Goal: Task Accomplishment & Management: Use online tool/utility

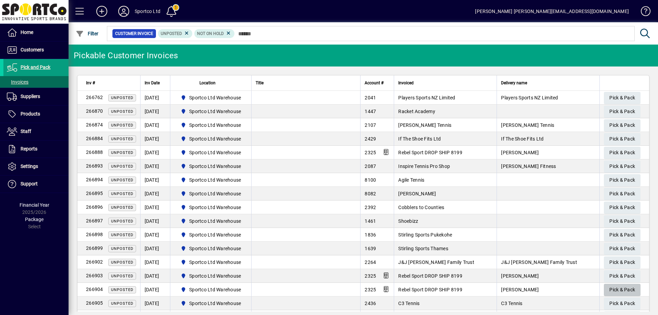
click at [610, 288] on span "Pick & Pack" at bounding box center [623, 289] width 26 height 11
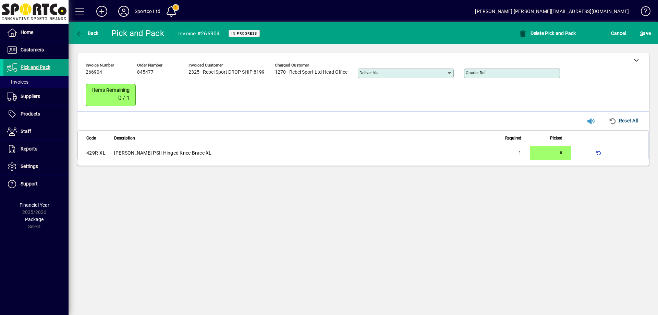
type input "*"
click at [634, 61] on icon at bounding box center [636, 60] width 5 height 5
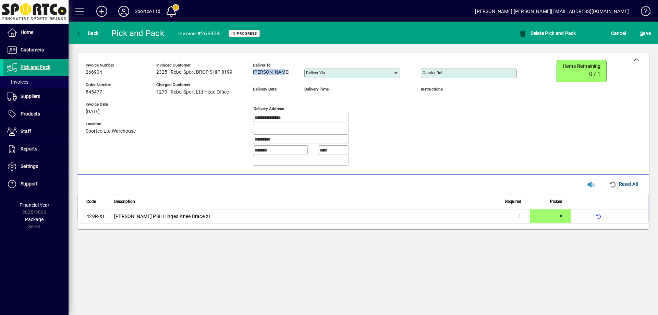
drag, startPoint x: 288, startPoint y: 71, endPoint x: 252, endPoint y: 81, distance: 37.3
click at [252, 81] on div "**********" at bounding box center [307, 115] width 442 height 111
copy span "Jason Peed"
drag, startPoint x: 295, startPoint y: 116, endPoint x: 249, endPoint y: 124, distance: 46.7
click at [248, 124] on div "**********" at bounding box center [307, 115] width 442 height 111
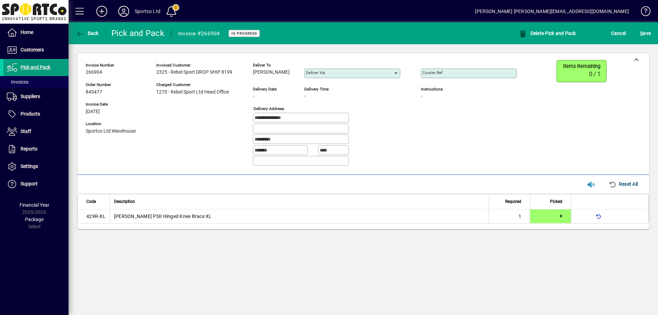
drag, startPoint x: 290, startPoint y: 140, endPoint x: 252, endPoint y: 143, distance: 38.9
click at [252, 143] on div "**********" at bounding box center [307, 115] width 442 height 111
click at [490, 71] on input "Courier Ref" at bounding box center [470, 73] width 94 height 5
click at [439, 72] on input "Courier Ref" at bounding box center [470, 73] width 94 height 5
paste input "**********"
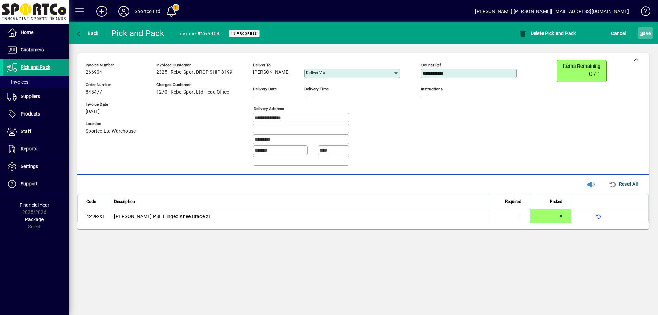
type input "**********"
click at [651, 29] on span "S ave" at bounding box center [646, 33] width 11 height 11
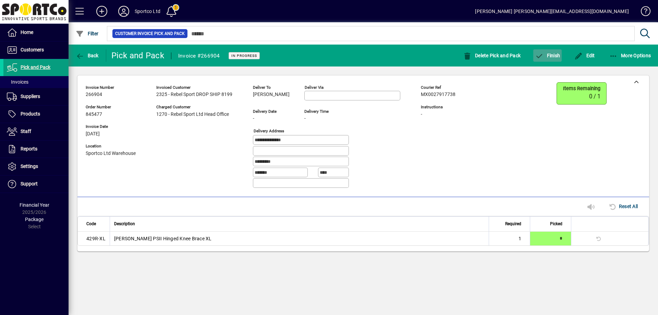
click at [551, 54] on span "Finish" at bounding box center [547, 55] width 25 height 5
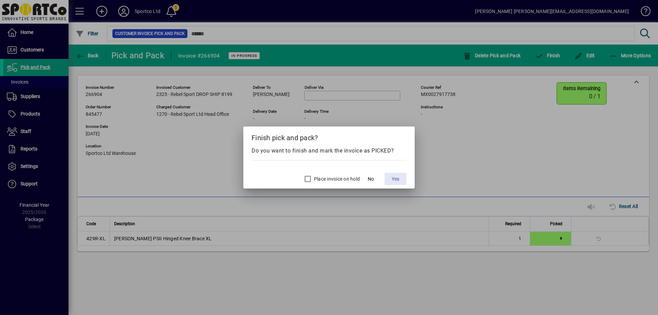
click at [397, 177] on span "Yes" at bounding box center [396, 179] width 8 height 7
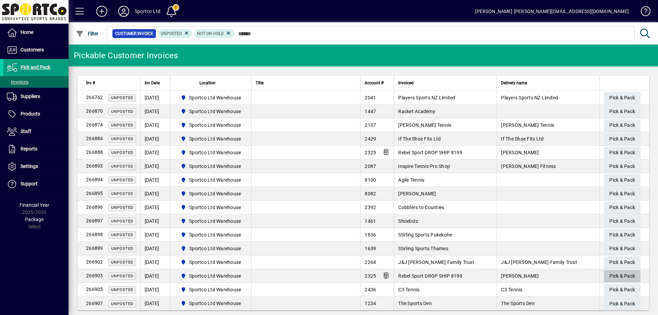
click at [623, 274] on span "Pick & Pack" at bounding box center [623, 276] width 26 height 11
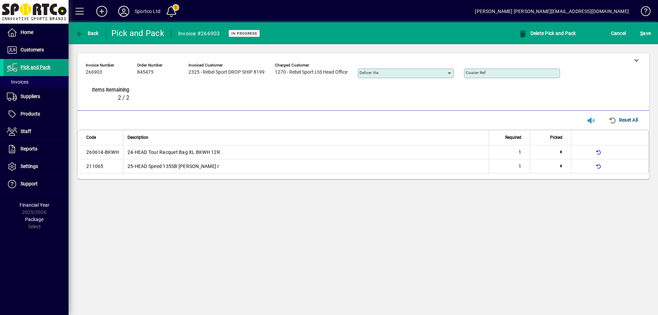
type input "*"
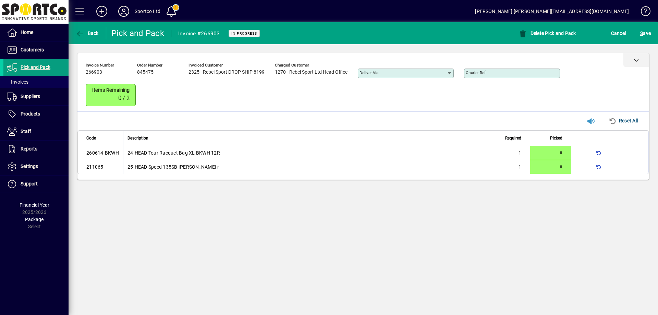
click at [635, 57] on div at bounding box center [637, 60] width 26 height 14
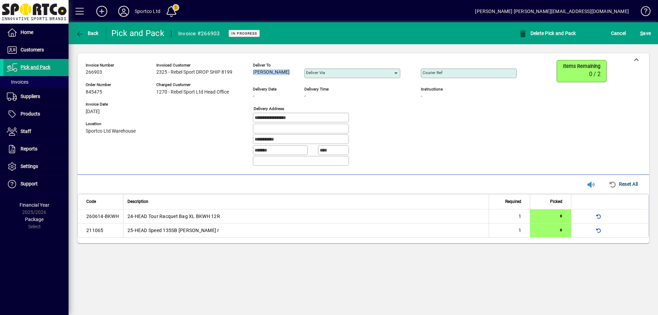
drag, startPoint x: 287, startPoint y: 70, endPoint x: 250, endPoint y: 80, distance: 37.7
click at [250, 80] on div "**********" at bounding box center [307, 115] width 442 height 111
copy span "Nicole Wylie"
drag, startPoint x: 309, startPoint y: 115, endPoint x: 247, endPoint y: 118, distance: 61.4
click at [247, 117] on div "**********" at bounding box center [307, 115] width 442 height 111
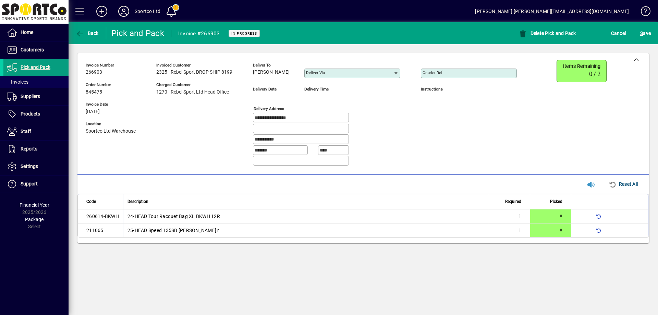
drag, startPoint x: 289, startPoint y: 137, endPoint x: 249, endPoint y: 141, distance: 40.6
click at [249, 141] on div "**********" at bounding box center [307, 115] width 442 height 111
click at [466, 72] on input "Courier Ref" at bounding box center [470, 73] width 94 height 5
click at [444, 74] on input "Courier Ref" at bounding box center [470, 73] width 94 height 5
paste input "**********"
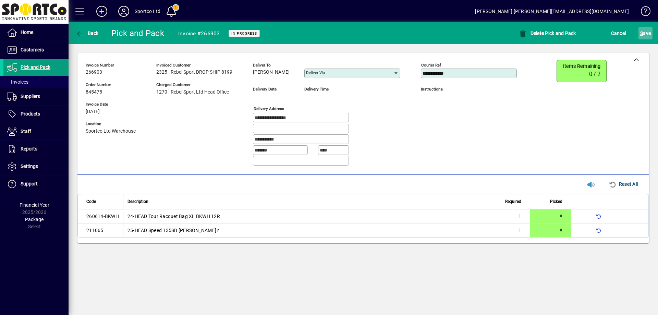
type input "**********"
click at [645, 32] on span "S ave" at bounding box center [646, 33] width 11 height 11
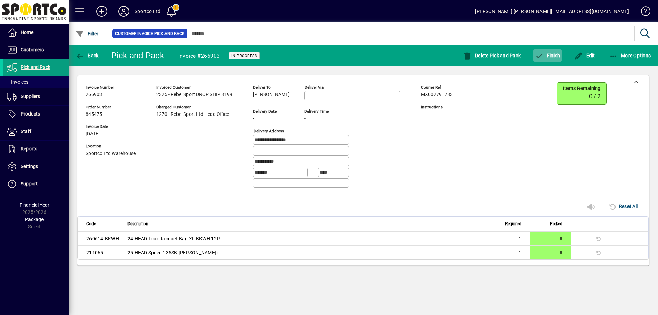
click at [542, 53] on icon "button" at bounding box center [539, 56] width 9 height 7
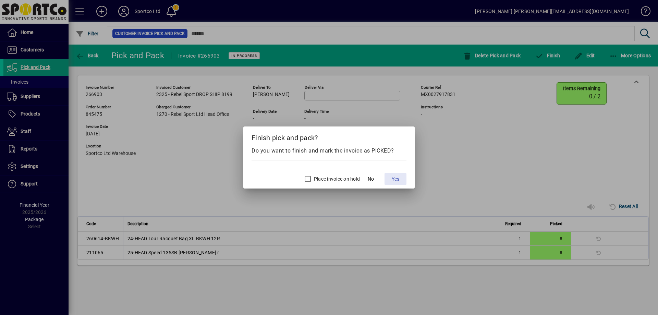
click at [393, 177] on span "Yes" at bounding box center [396, 179] width 8 height 7
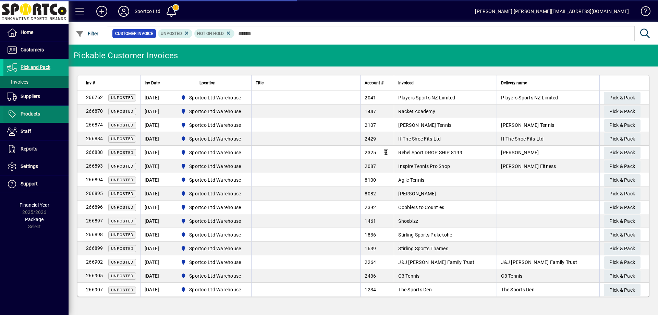
click at [32, 113] on span "Products" at bounding box center [31, 113] width 20 height 5
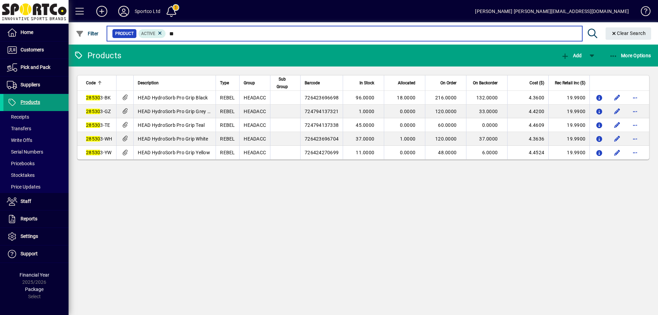
type input "*"
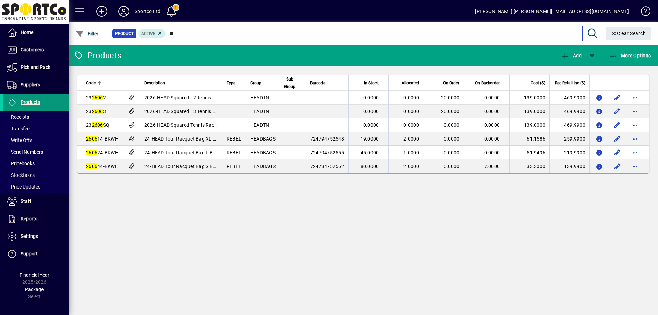
type input "*"
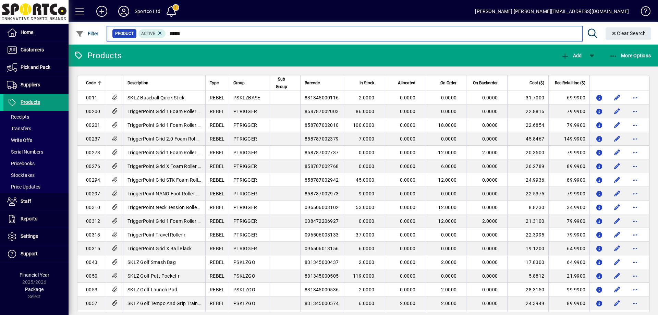
type input "******"
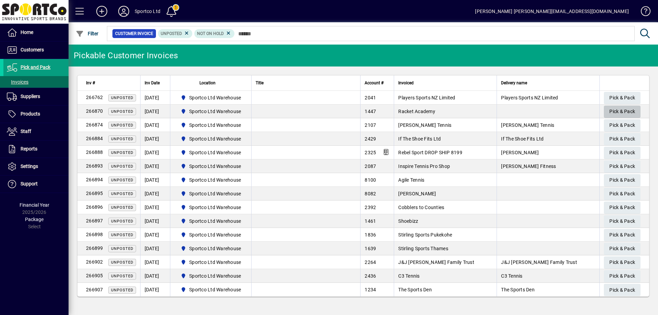
click at [622, 109] on span "Pick & Pack" at bounding box center [623, 111] width 26 height 11
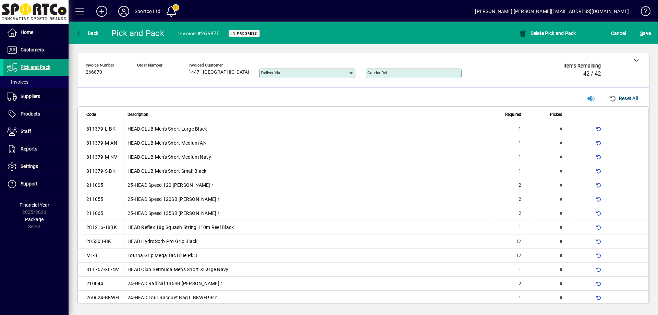
type input "*"
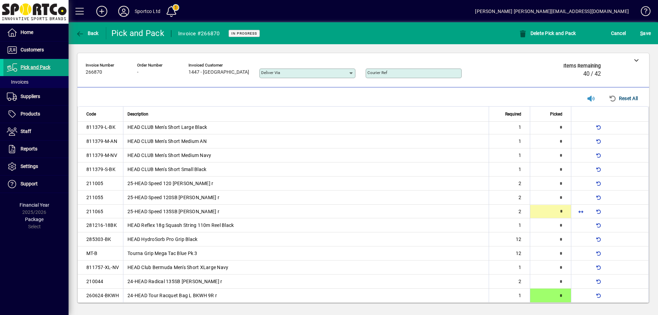
type input "*"
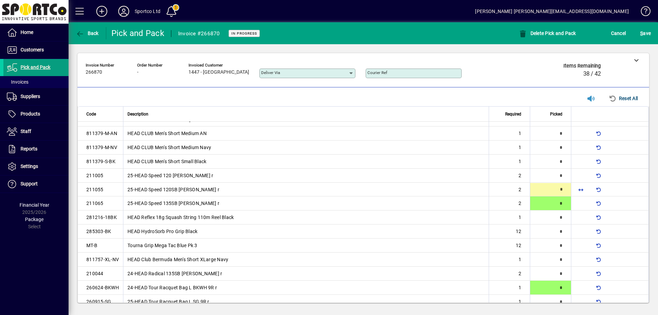
type input "*"
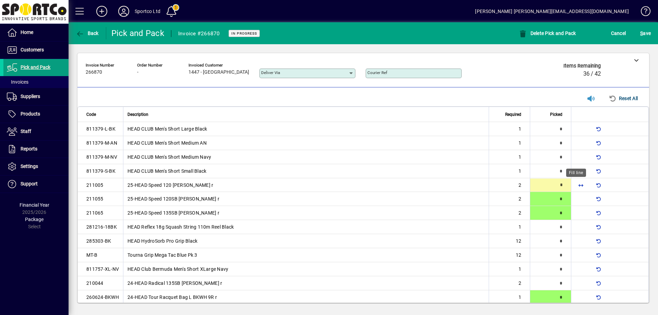
type input "*"
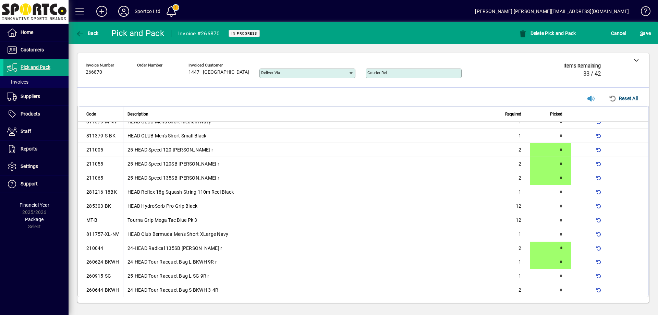
type input "*"
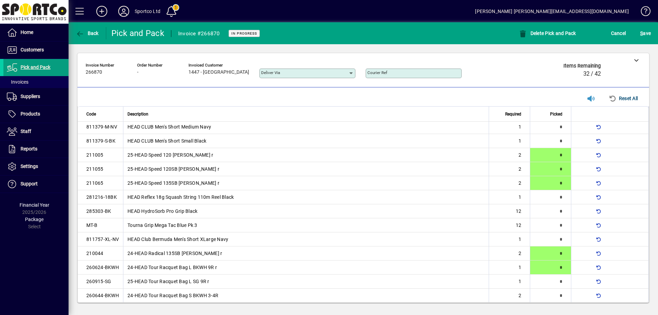
type input "*"
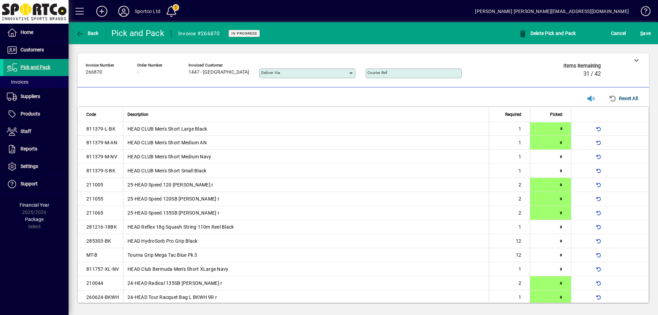
type input "*"
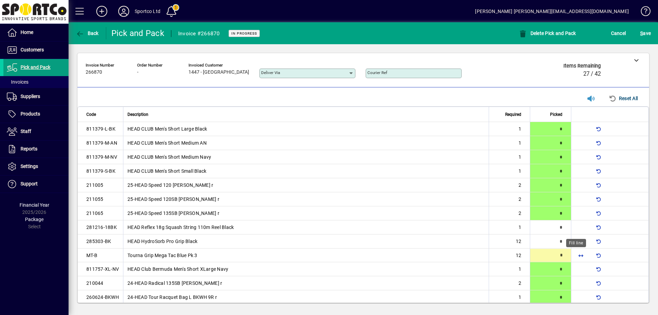
click at [576, 255] on span "button" at bounding box center [581, 255] width 16 height 16
type input "**"
type input "*"
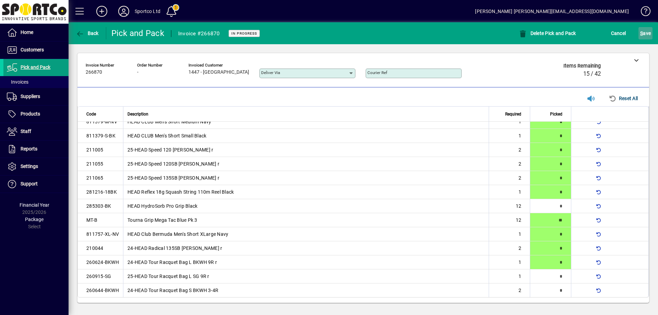
click at [643, 32] on span "S" at bounding box center [642, 33] width 3 height 5
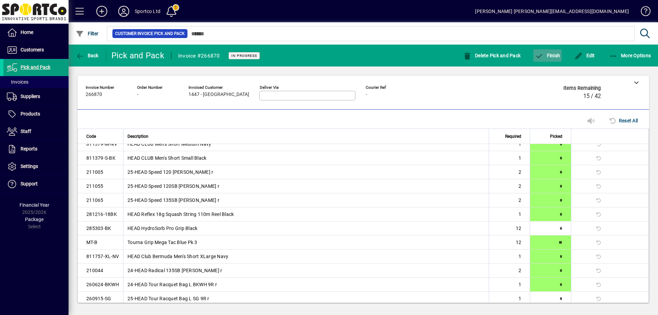
click at [555, 54] on span "Finish" at bounding box center [547, 55] width 25 height 5
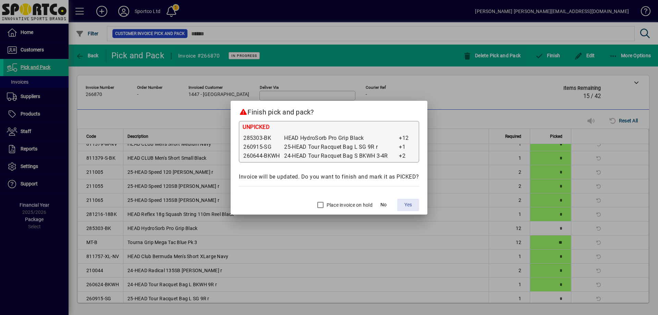
click at [409, 204] on span "Yes" at bounding box center [409, 204] width 8 height 7
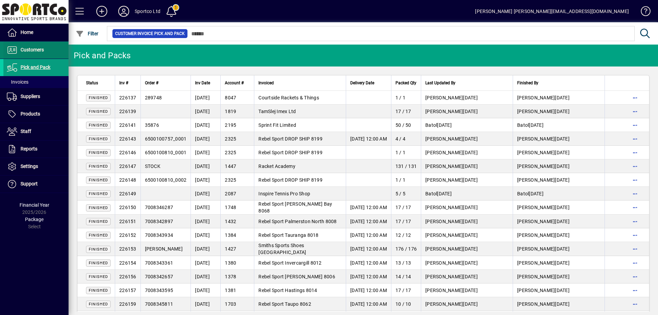
click at [31, 47] on span "Customers" at bounding box center [32, 49] width 23 height 5
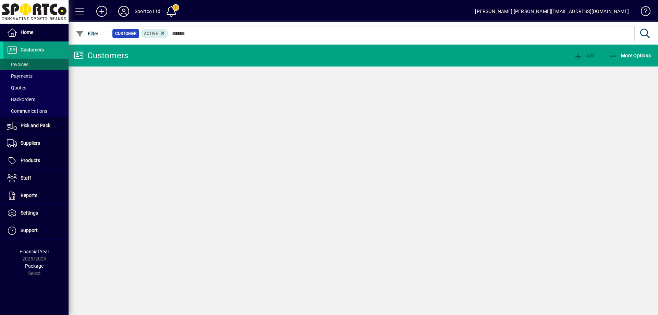
click at [22, 62] on span "Invoices" at bounding box center [18, 64] width 22 height 5
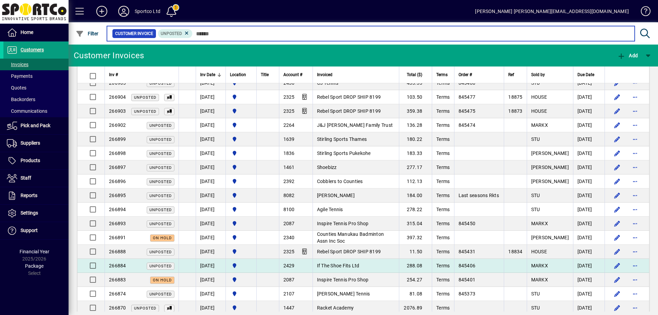
scroll to position [137, 0]
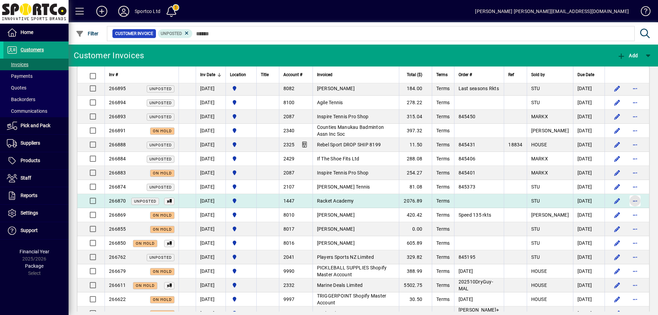
click at [631, 200] on span "button" at bounding box center [635, 201] width 16 height 16
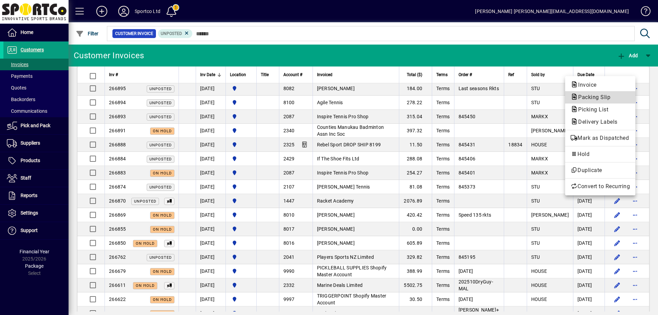
click at [599, 94] on span "Packing Slip" at bounding box center [592, 97] width 43 height 7
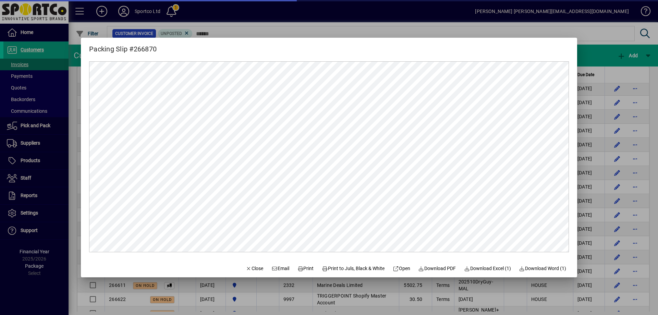
scroll to position [0, 0]
click at [305, 266] on span "Print" at bounding box center [306, 268] width 16 height 7
click at [252, 266] on span "Close" at bounding box center [255, 268] width 18 height 7
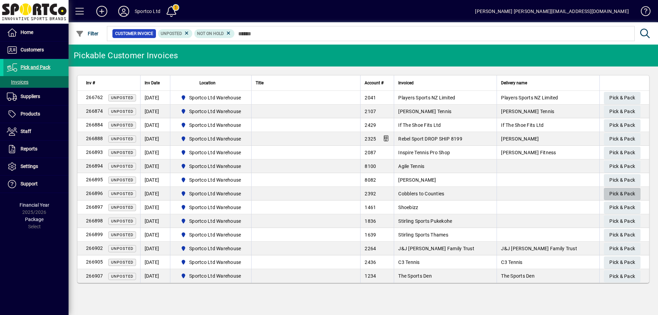
click at [615, 193] on span "Pick & Pack" at bounding box center [623, 193] width 26 height 11
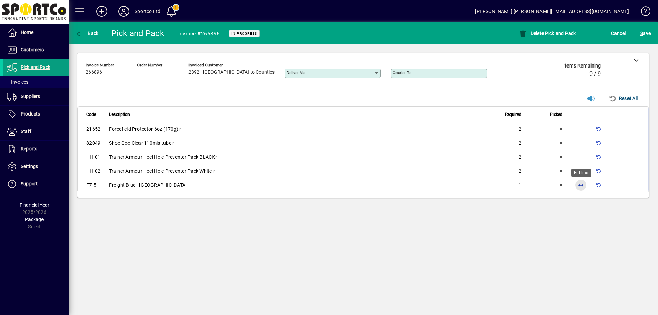
drag, startPoint x: 580, startPoint y: 186, endPoint x: 577, endPoint y: 183, distance: 4.4
click at [579, 186] on span "button" at bounding box center [581, 185] width 16 height 16
type input "*"
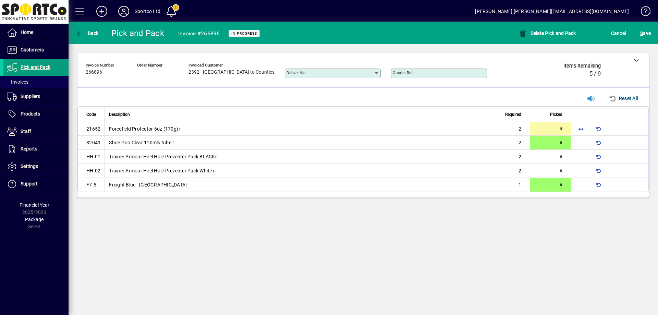
type input "*"
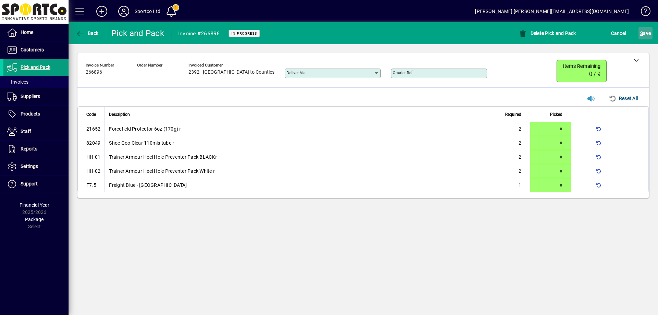
click at [647, 35] on span "S ave" at bounding box center [646, 33] width 11 height 11
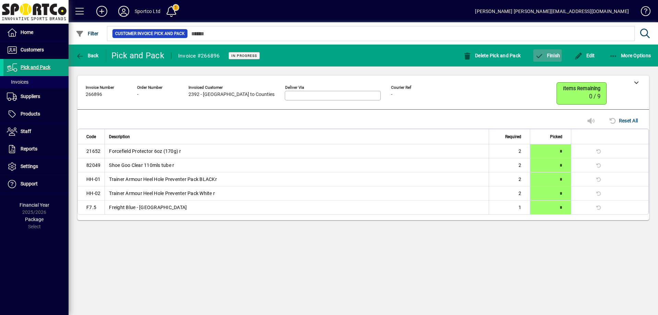
click at [551, 53] on span "Finish" at bounding box center [547, 55] width 25 height 5
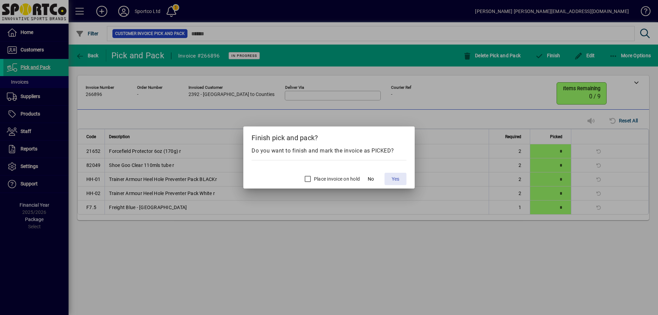
click at [396, 177] on span "Yes" at bounding box center [396, 179] width 8 height 7
